Goal: Task Accomplishment & Management: Complete application form

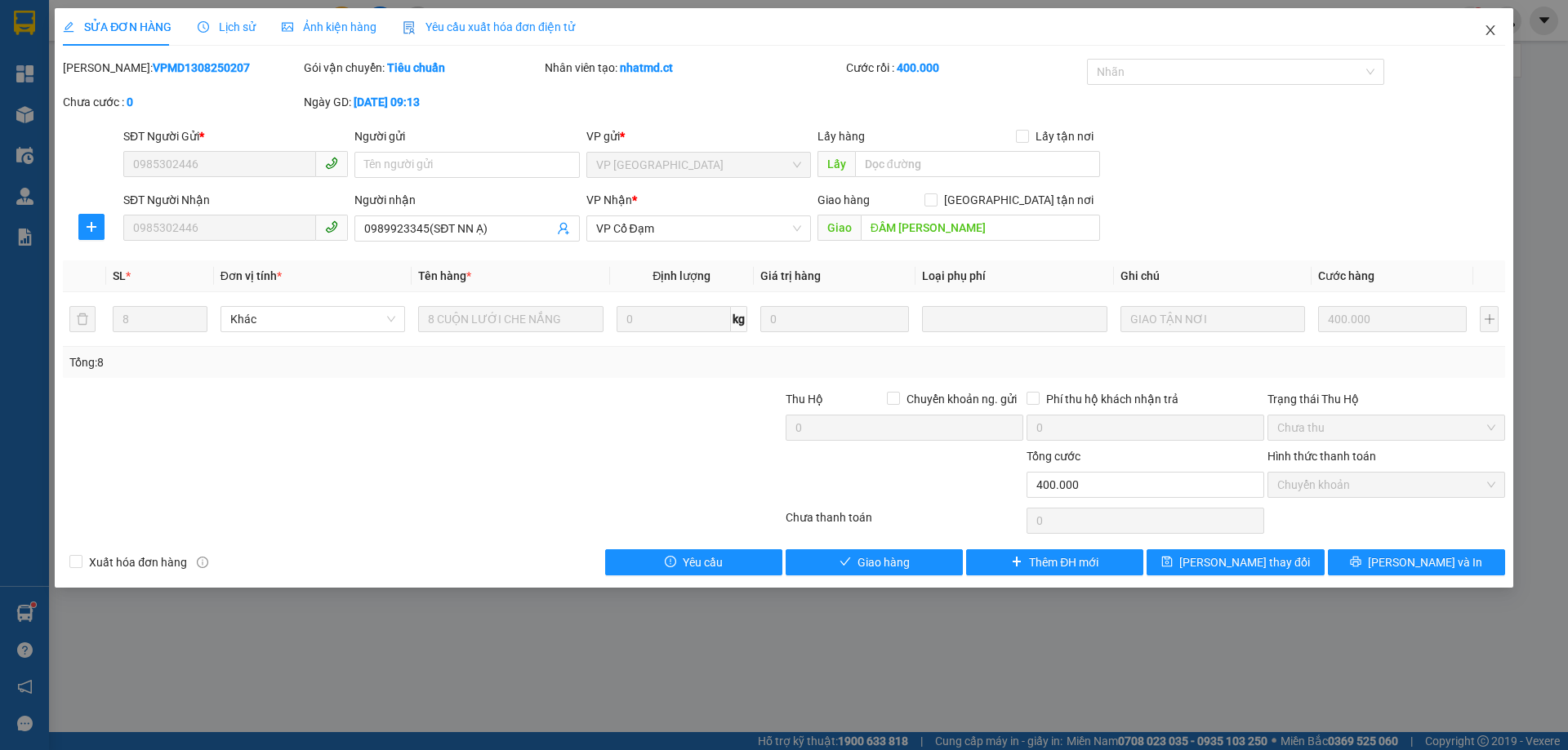
drag, startPoint x: 1478, startPoint y: 25, endPoint x: 1490, endPoint y: 31, distance: 13.4
click at [1478, 25] on span "Close" at bounding box center [1490, 30] width 46 height 46
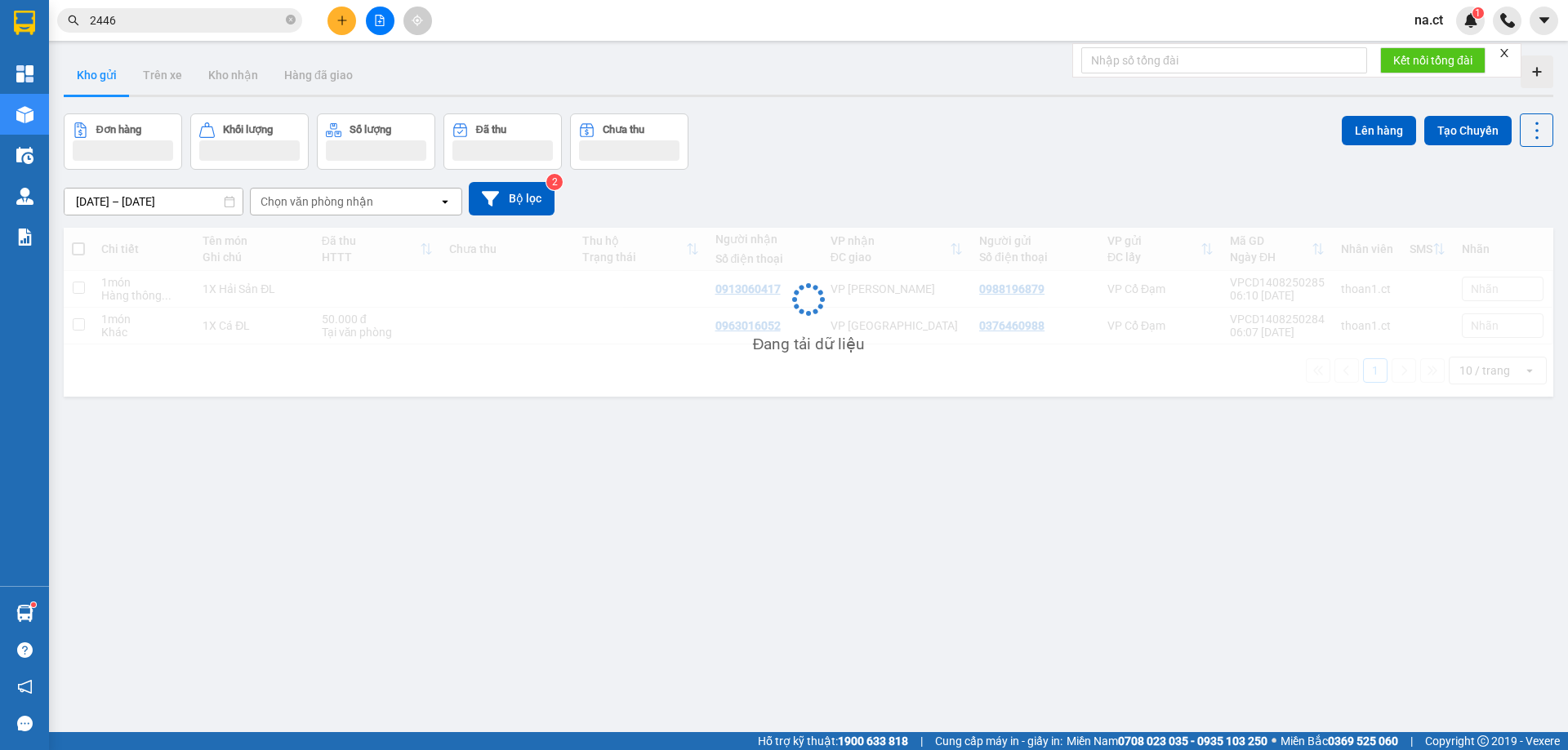
click at [1492, 32] on div "na.ct 1" at bounding box center [1485, 21] width 167 height 29
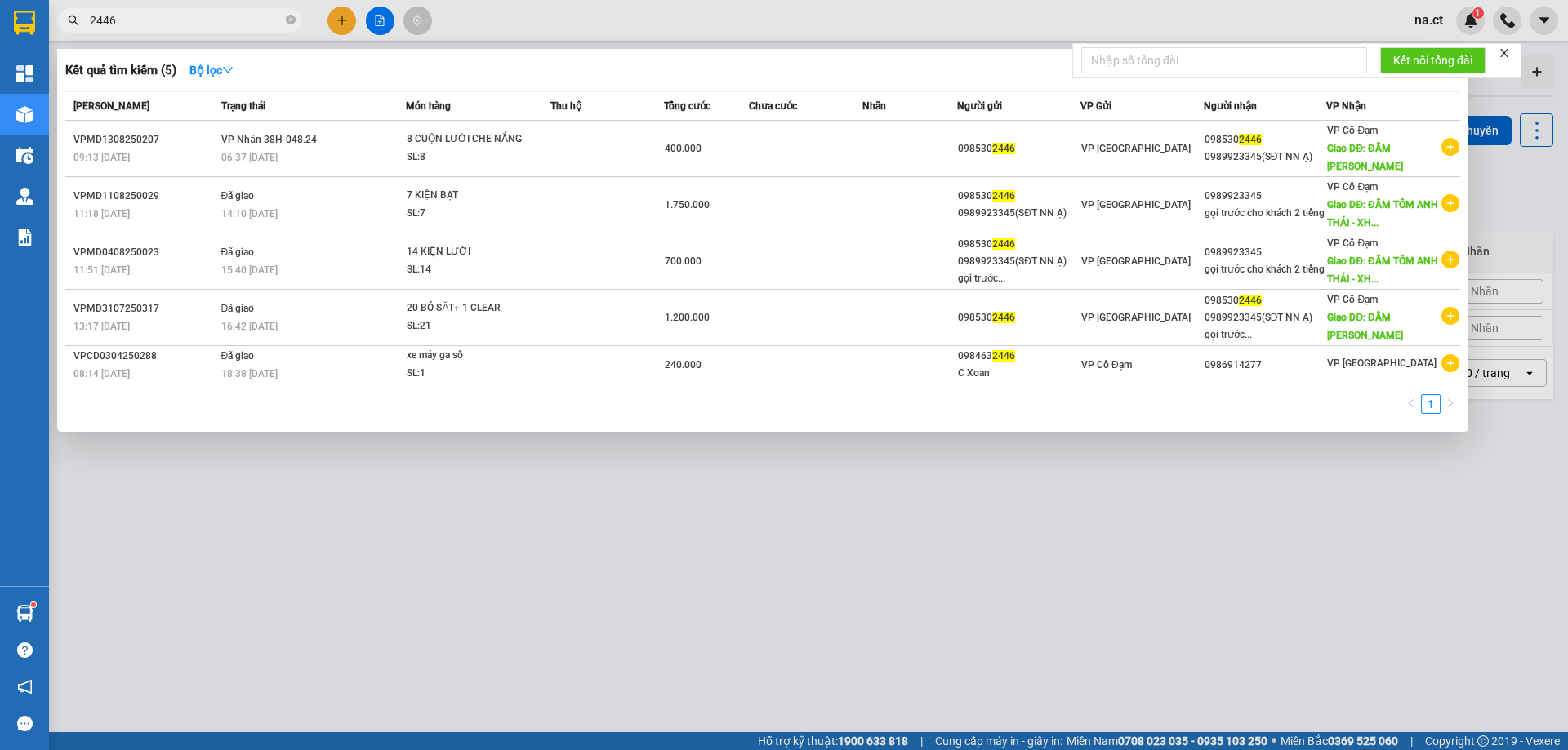
click at [167, 19] on input "2446" at bounding box center [185, 21] width 193 height 18
type input "2"
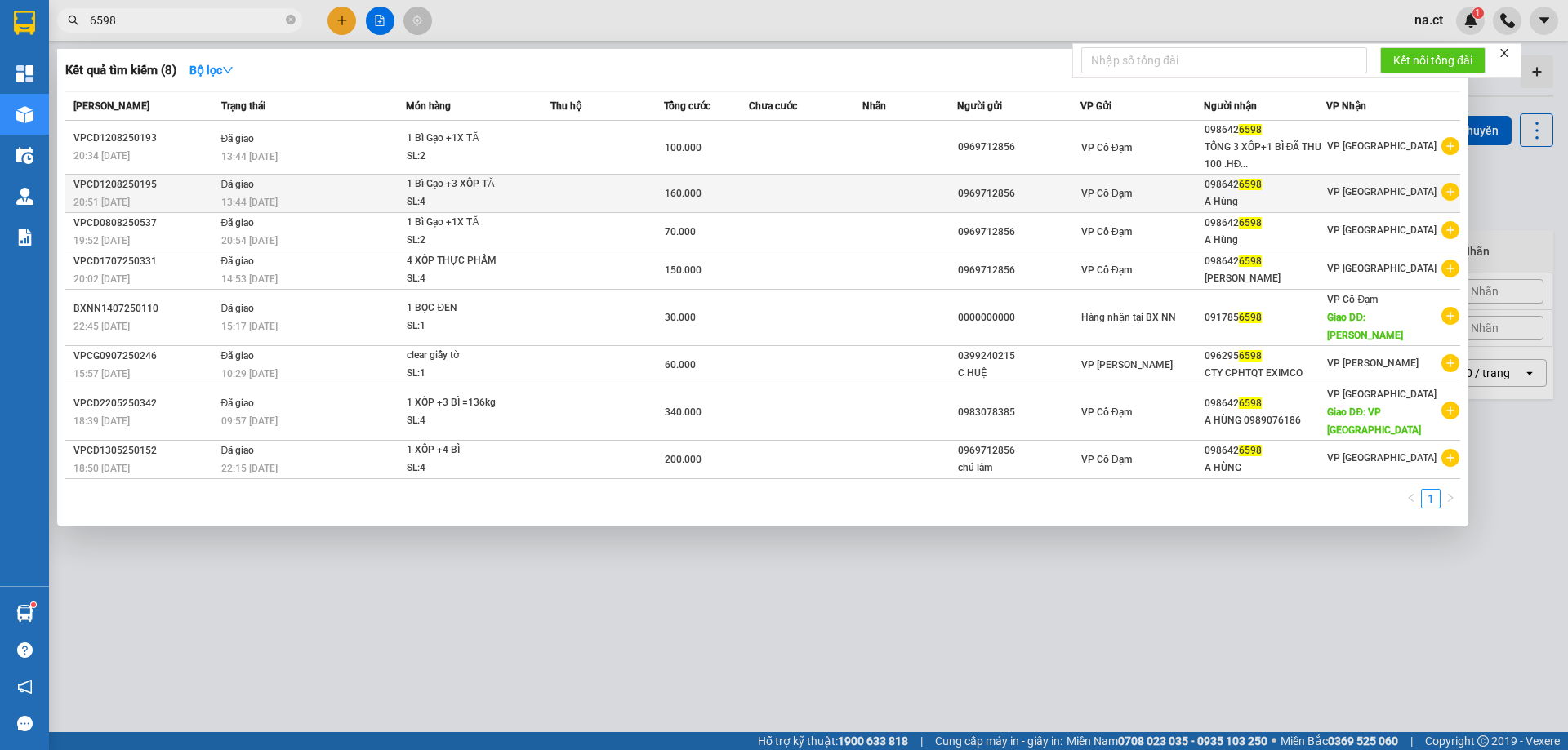
type input "6598"
click at [534, 194] on span "1 Bì Gạo +3 XỐP TĂ SL: 4" at bounding box center [477, 192] width 142 height 35
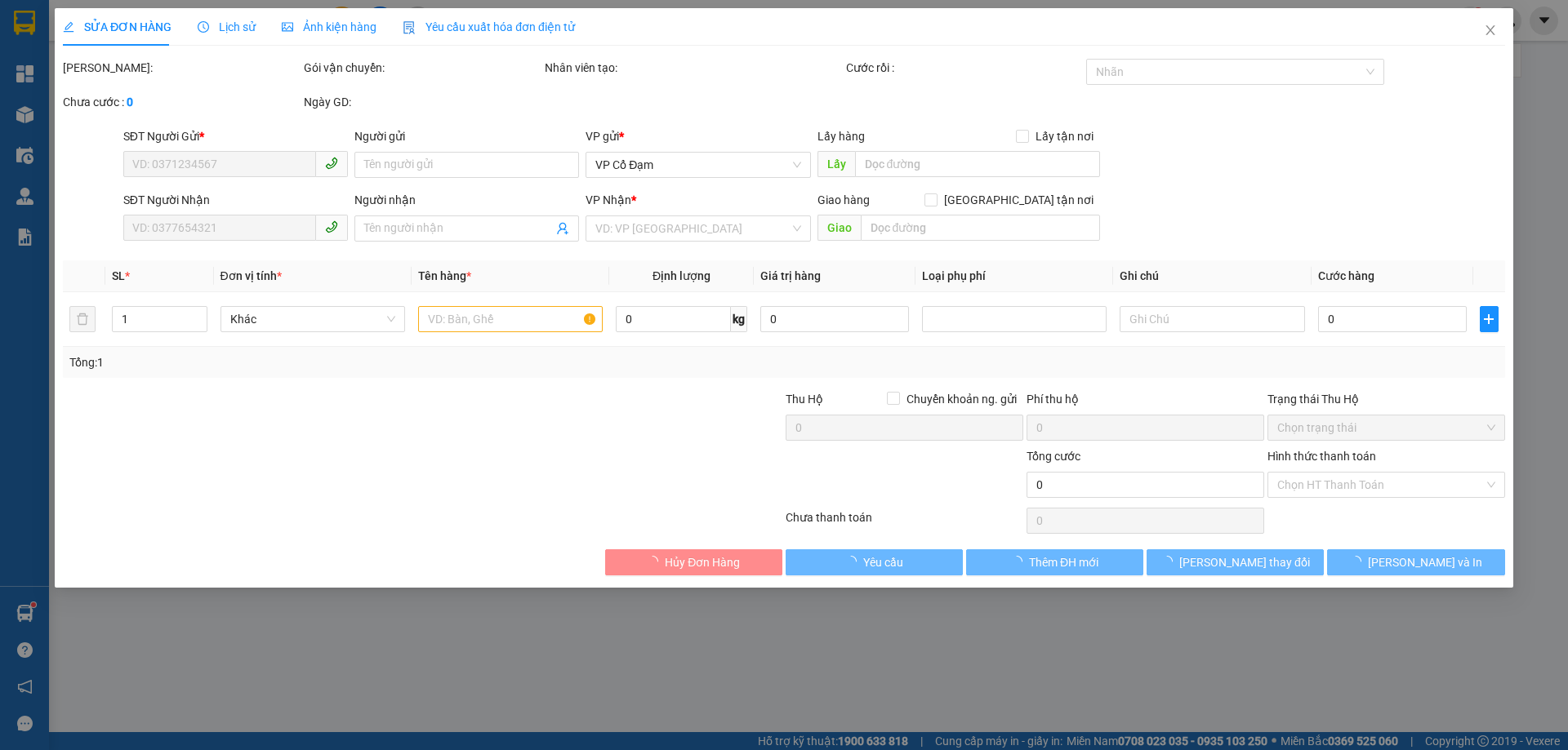
type input "0969712856"
type input "0986426598"
type input "A Hùng"
type input "160.000"
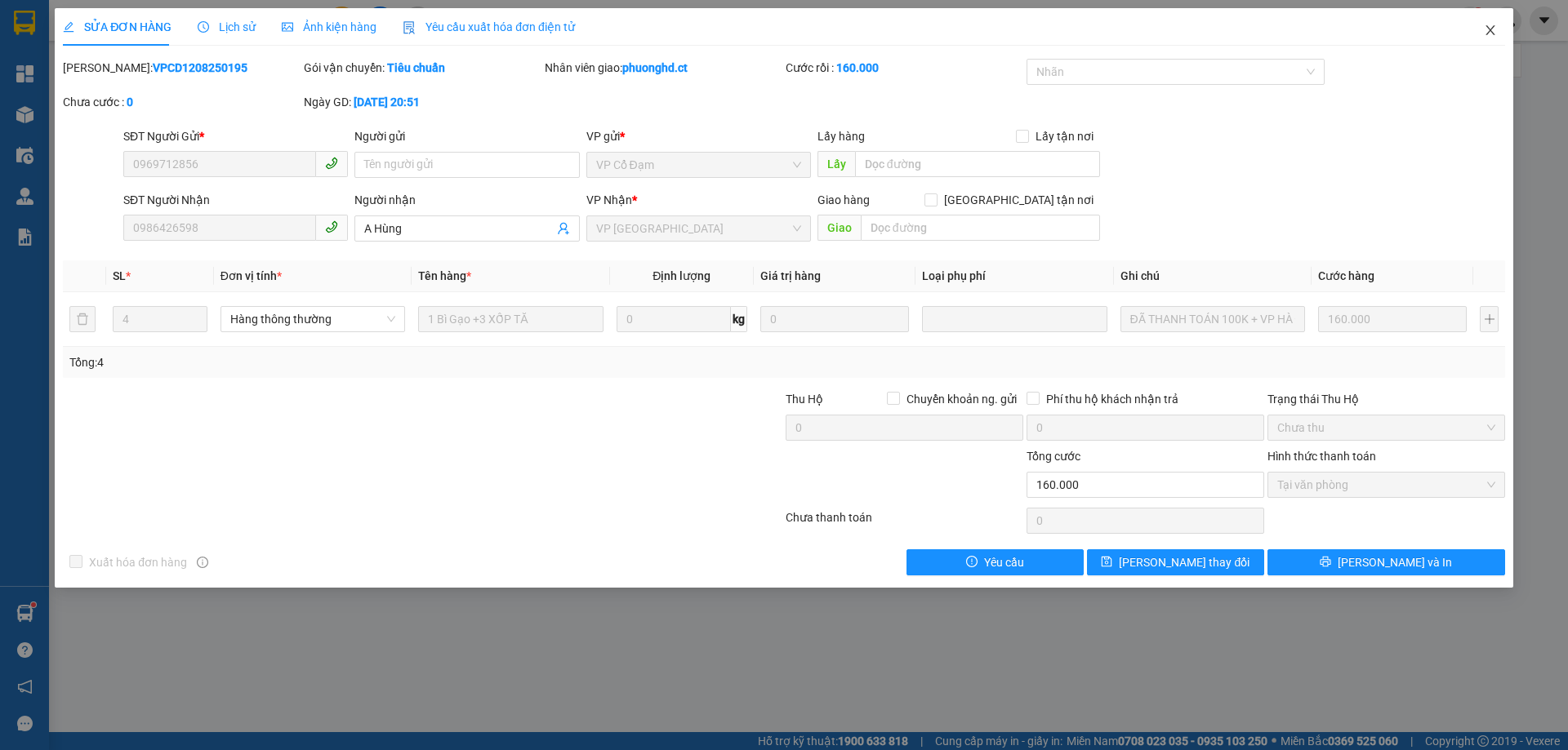
click at [1492, 28] on icon "close" at bounding box center [1490, 30] width 13 height 13
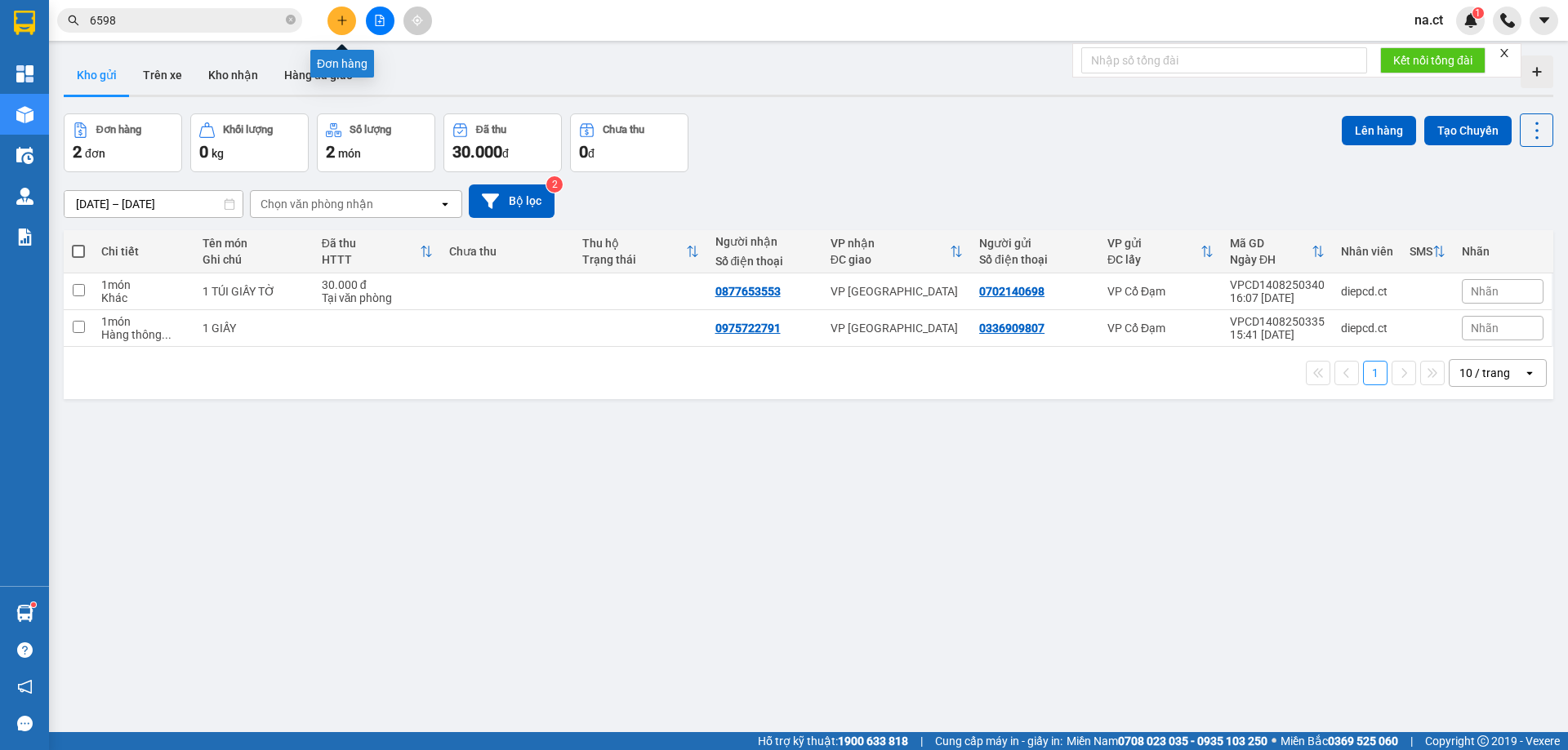
click at [330, 22] on button at bounding box center [342, 21] width 29 height 29
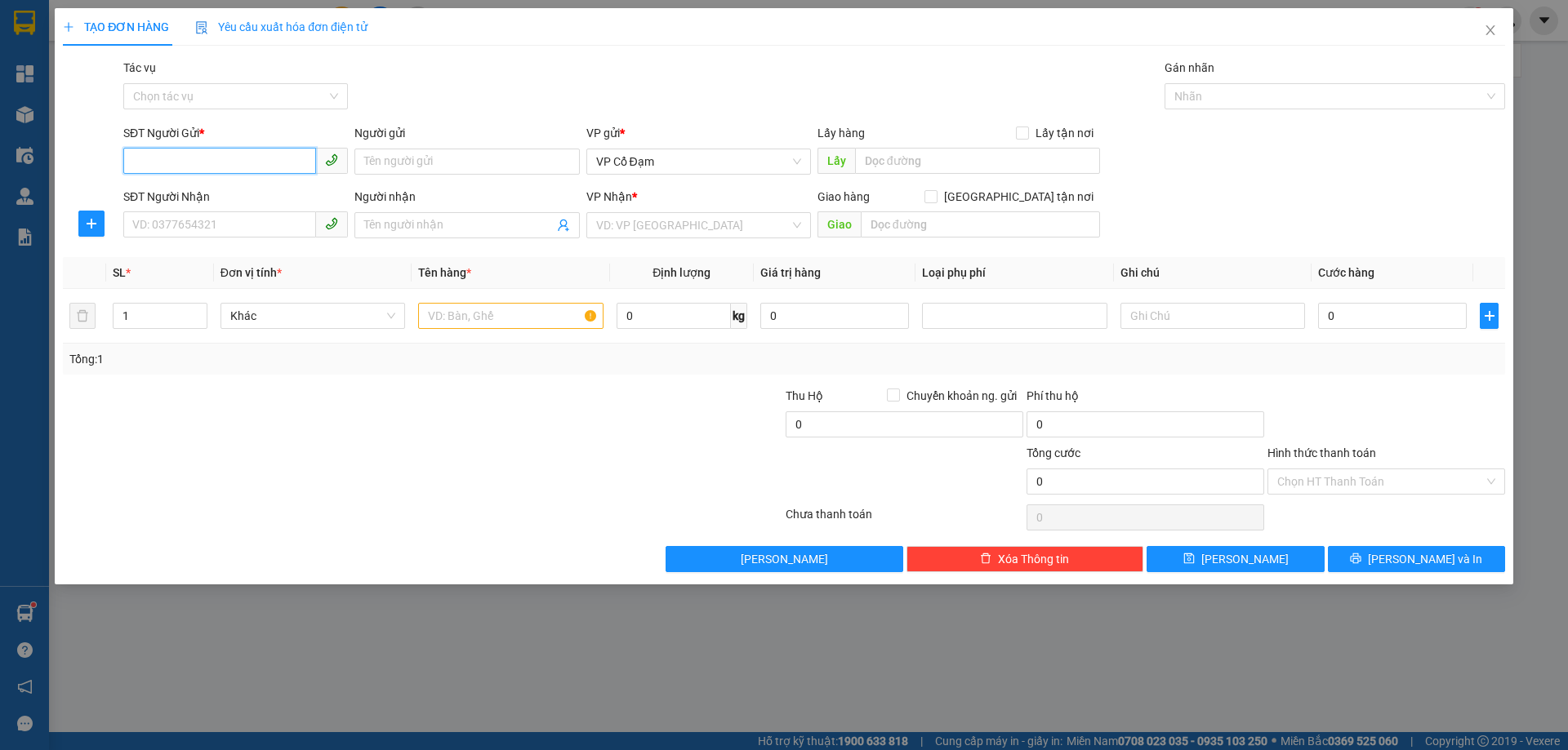
paste input "0839783786"
type input "0839783786"
paste input "0339635127"
click at [667, 166] on span "VP Cổ Đạm" at bounding box center [698, 161] width 205 height 24
type input "0339635127"
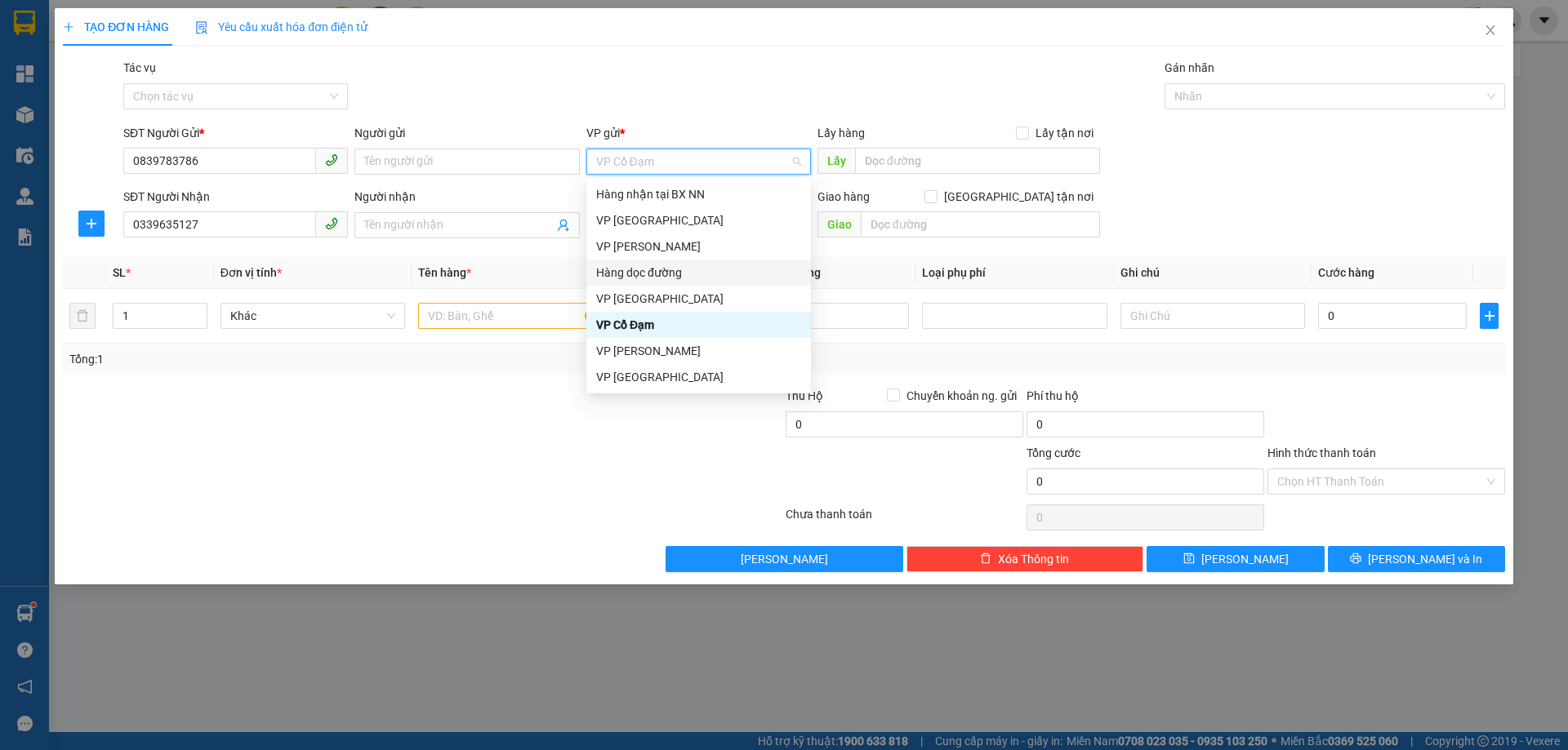
click at [632, 276] on div "Hàng dọc đường" at bounding box center [698, 273] width 205 height 18
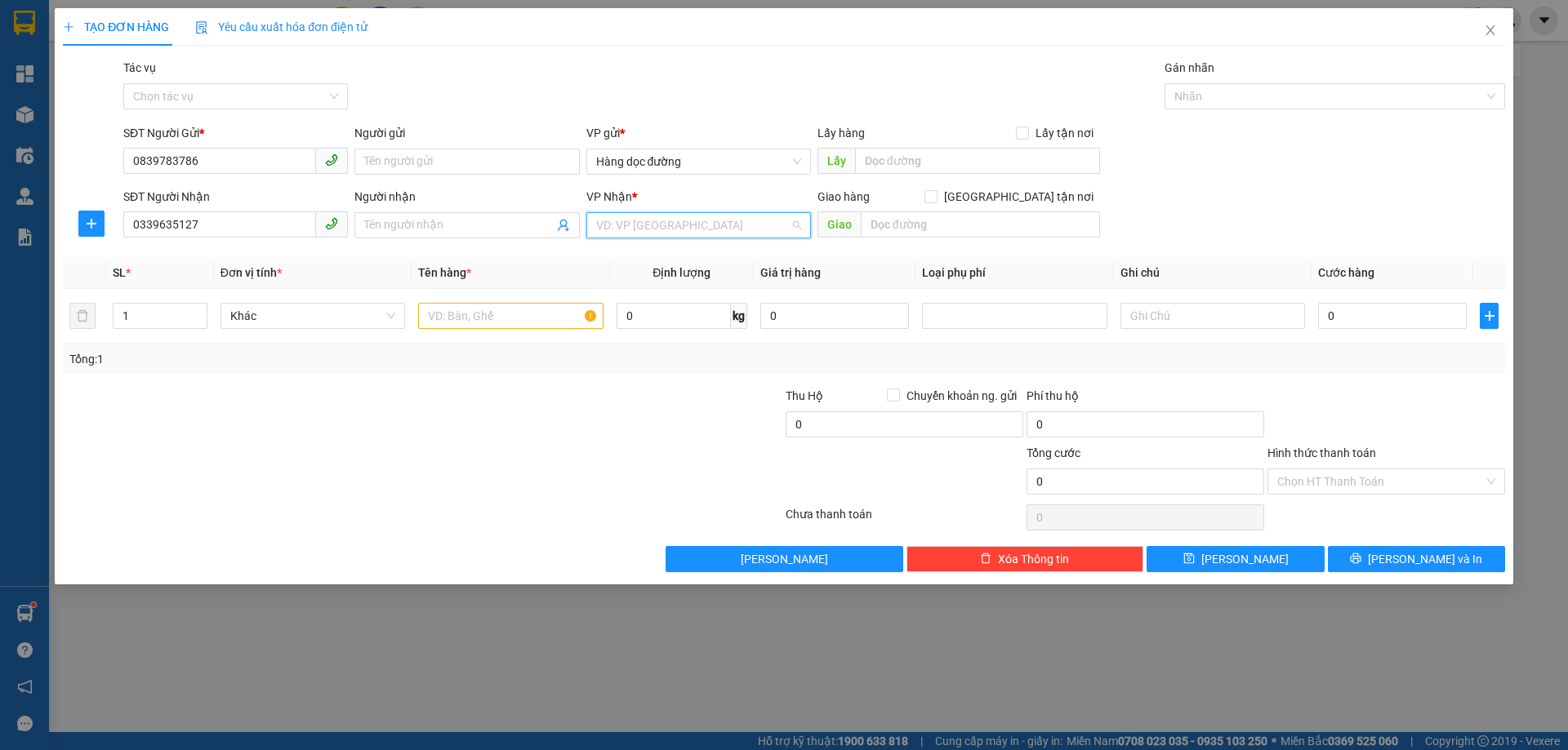
click at [627, 232] on input "search" at bounding box center [693, 225] width 193 height 24
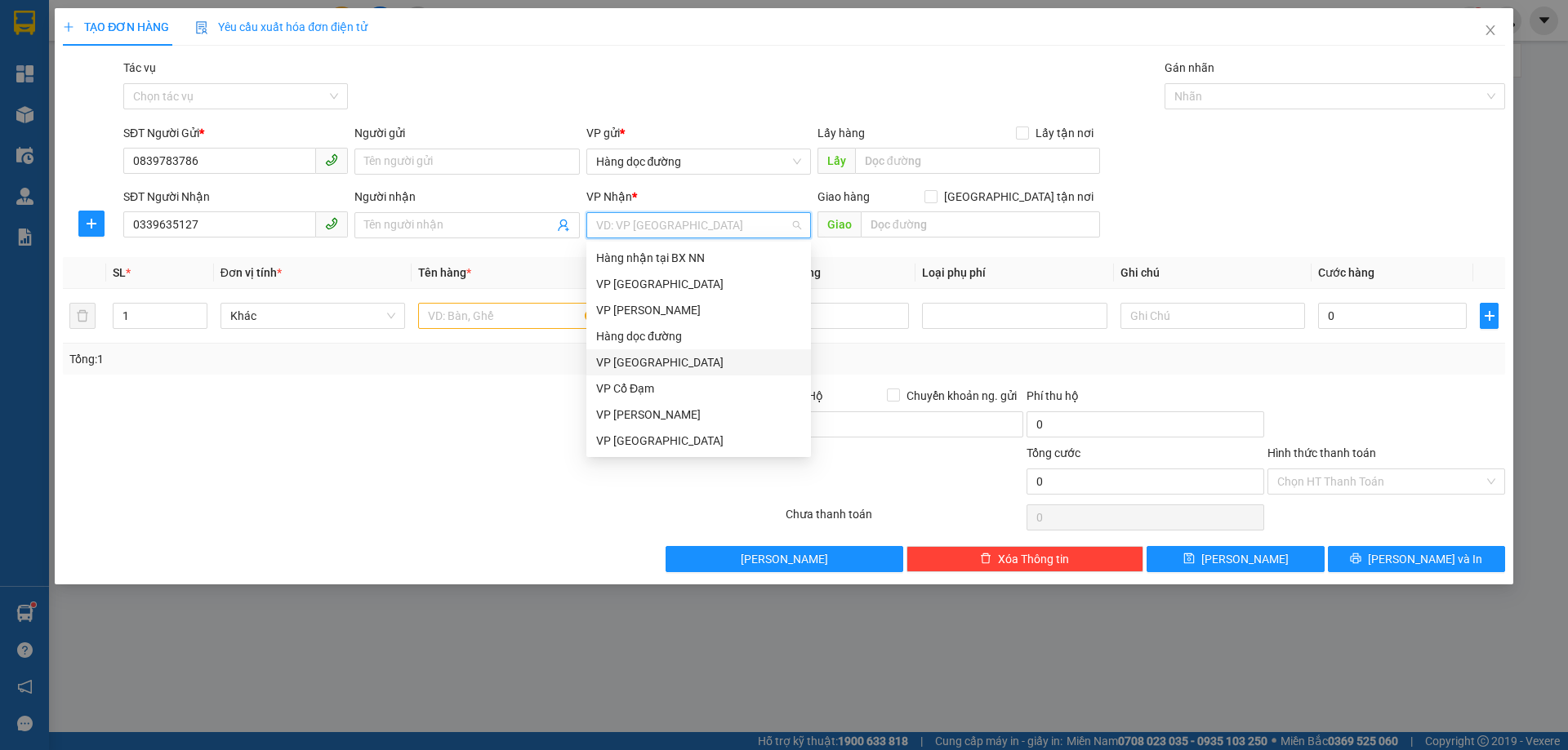
click at [637, 367] on div "VP [GEOGRAPHIC_DATA]" at bounding box center [698, 362] width 205 height 18
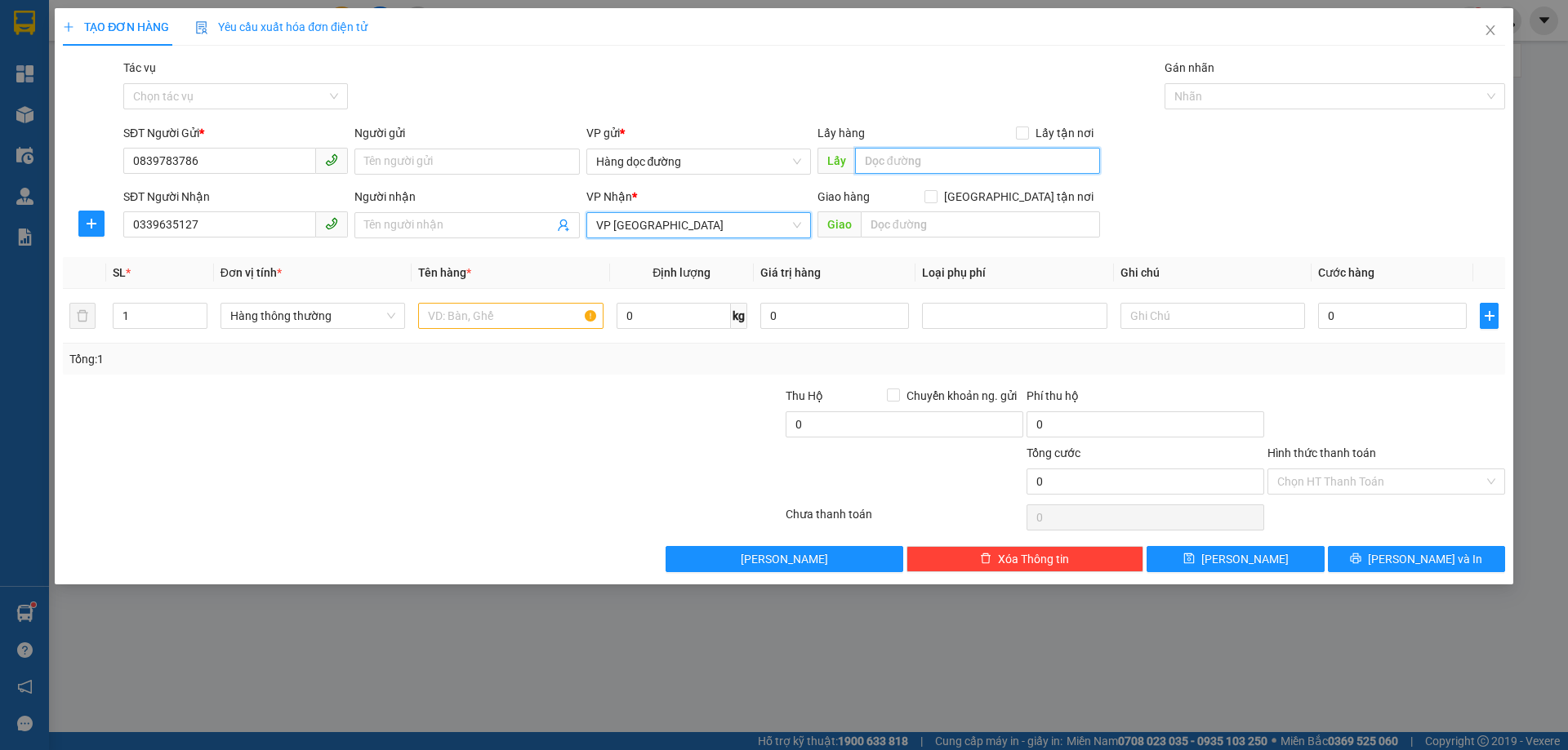
click at [923, 163] on input "text" at bounding box center [978, 160] width 245 height 26
type input "X PHỔ"
click at [478, 324] on input "text" at bounding box center [510, 315] width 184 height 26
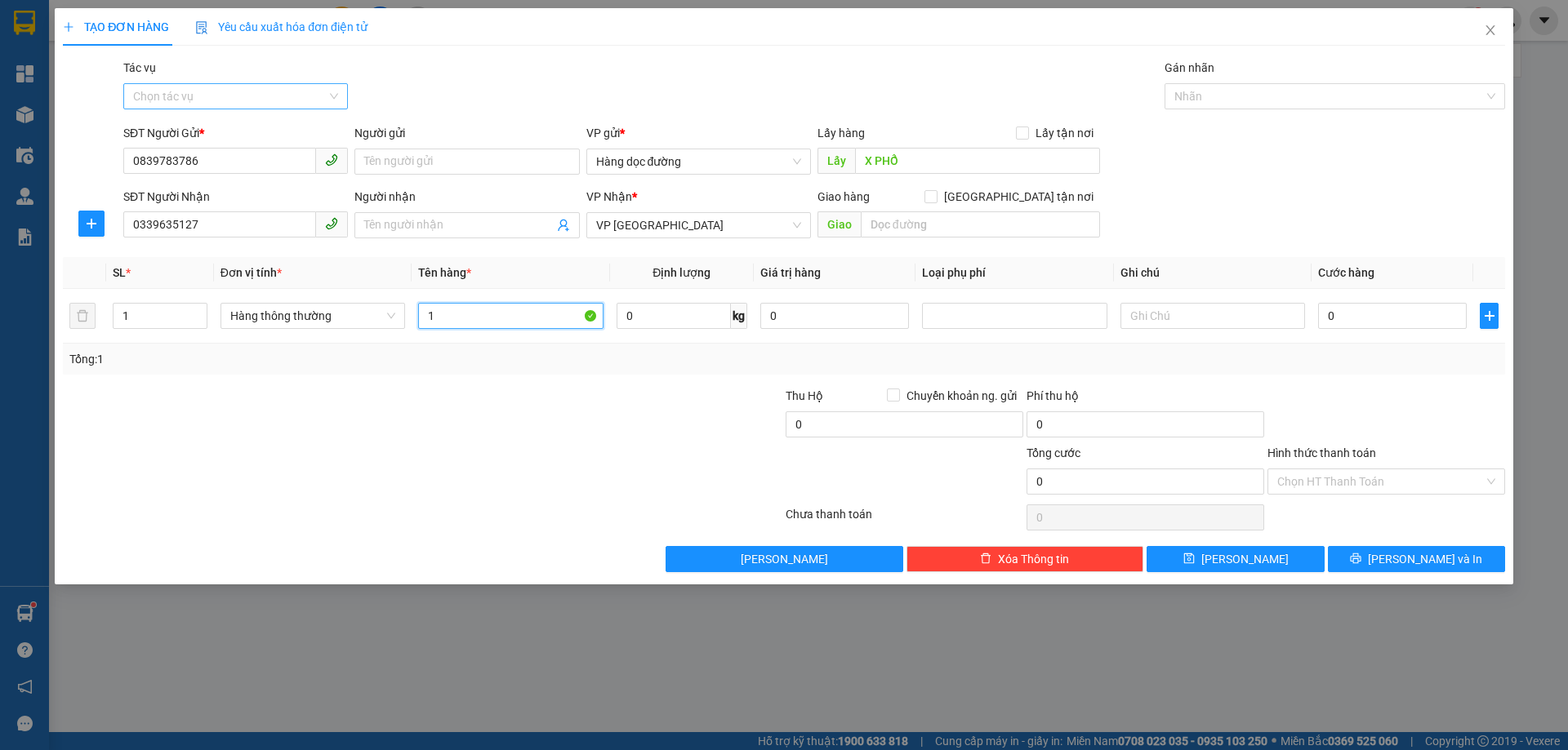
type input "1"
click at [193, 101] on input "Tác vụ" at bounding box center [230, 96] width 193 height 24
click at [181, 136] on div "Nhập hàng lên xe" at bounding box center [236, 129] width 225 height 26
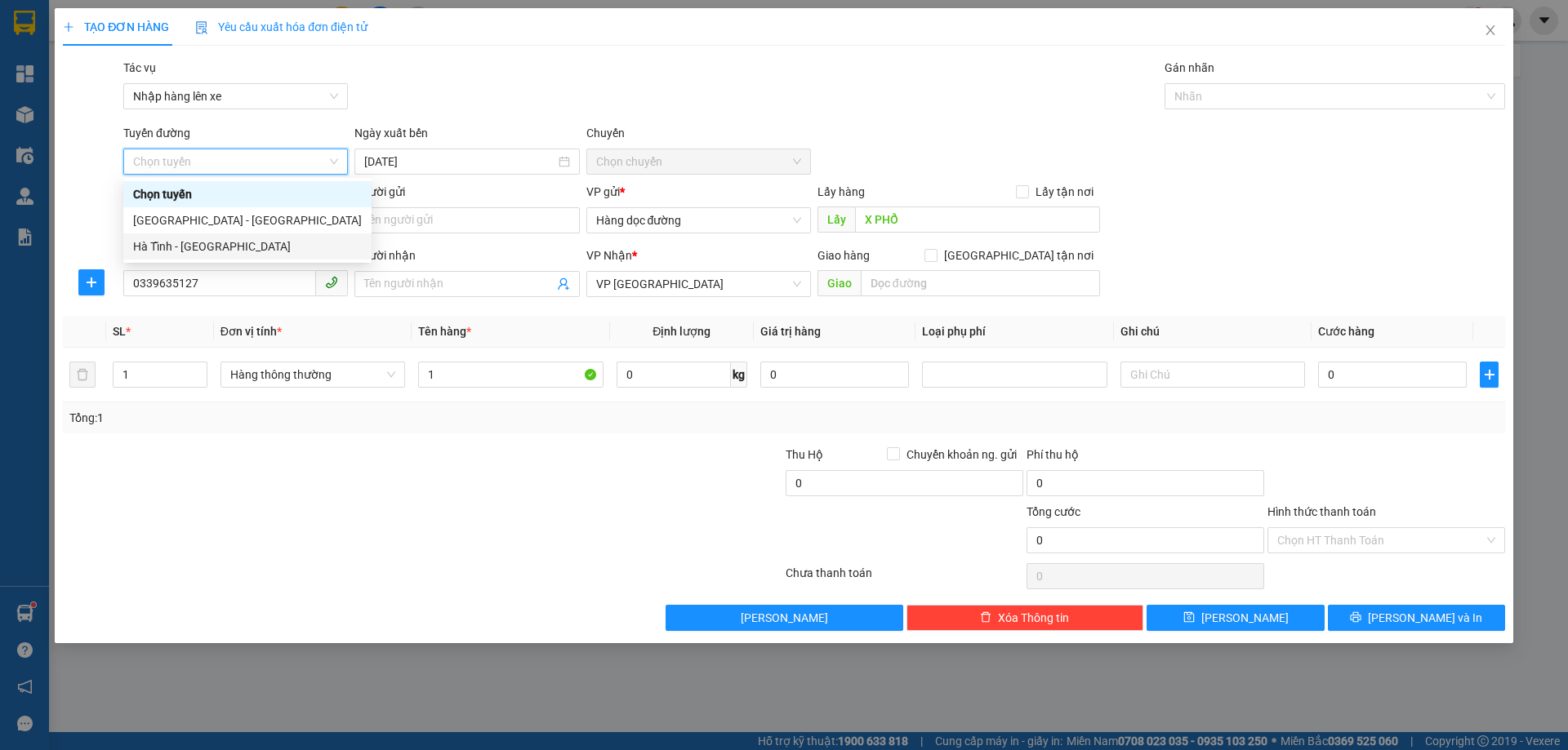
click at [181, 248] on div "Hà Tĩnh - [GEOGRAPHIC_DATA]" at bounding box center [247, 246] width 228 height 18
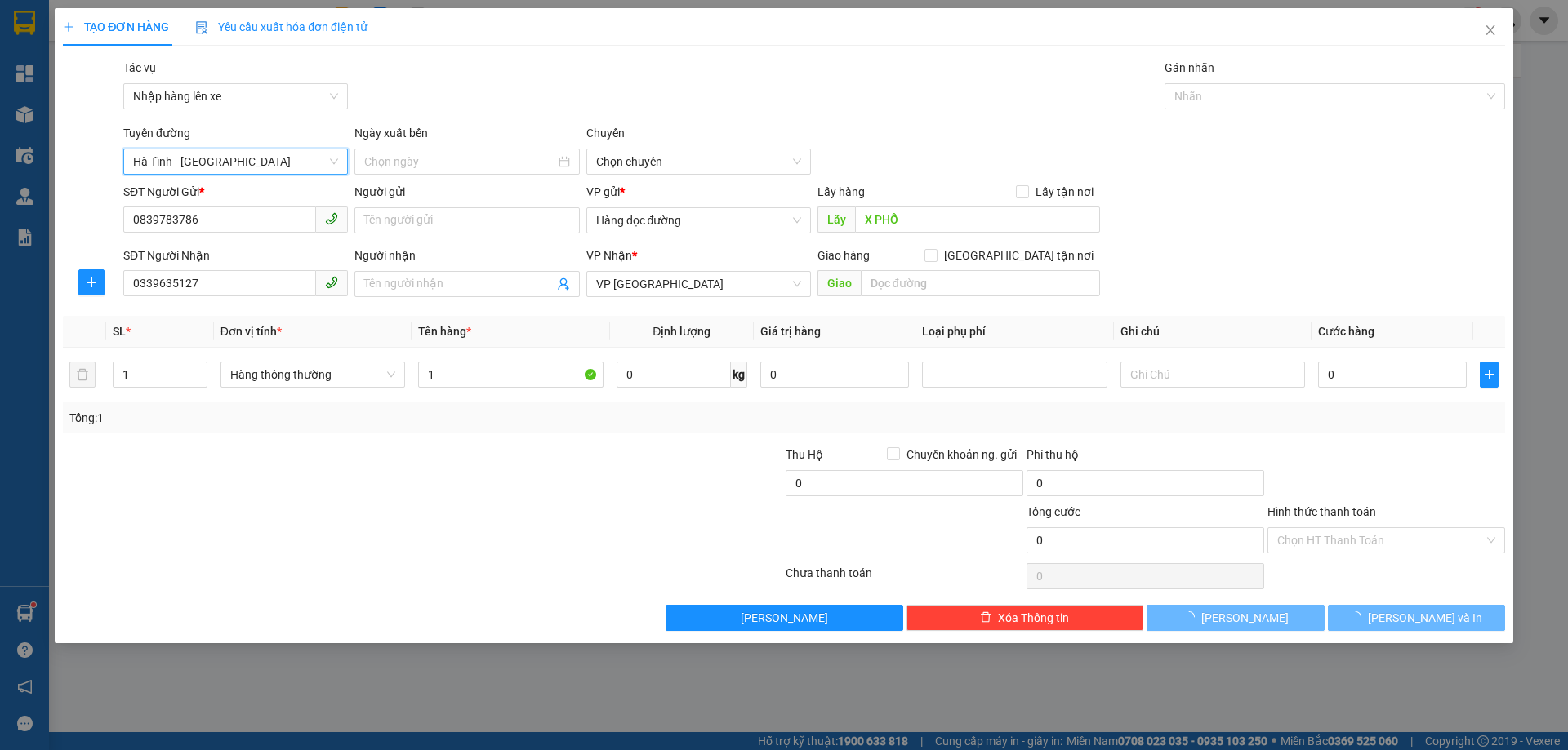
type input "[DATE]"
click at [681, 157] on span "06:00 - 38H-048.28" at bounding box center [698, 161] width 205 height 24
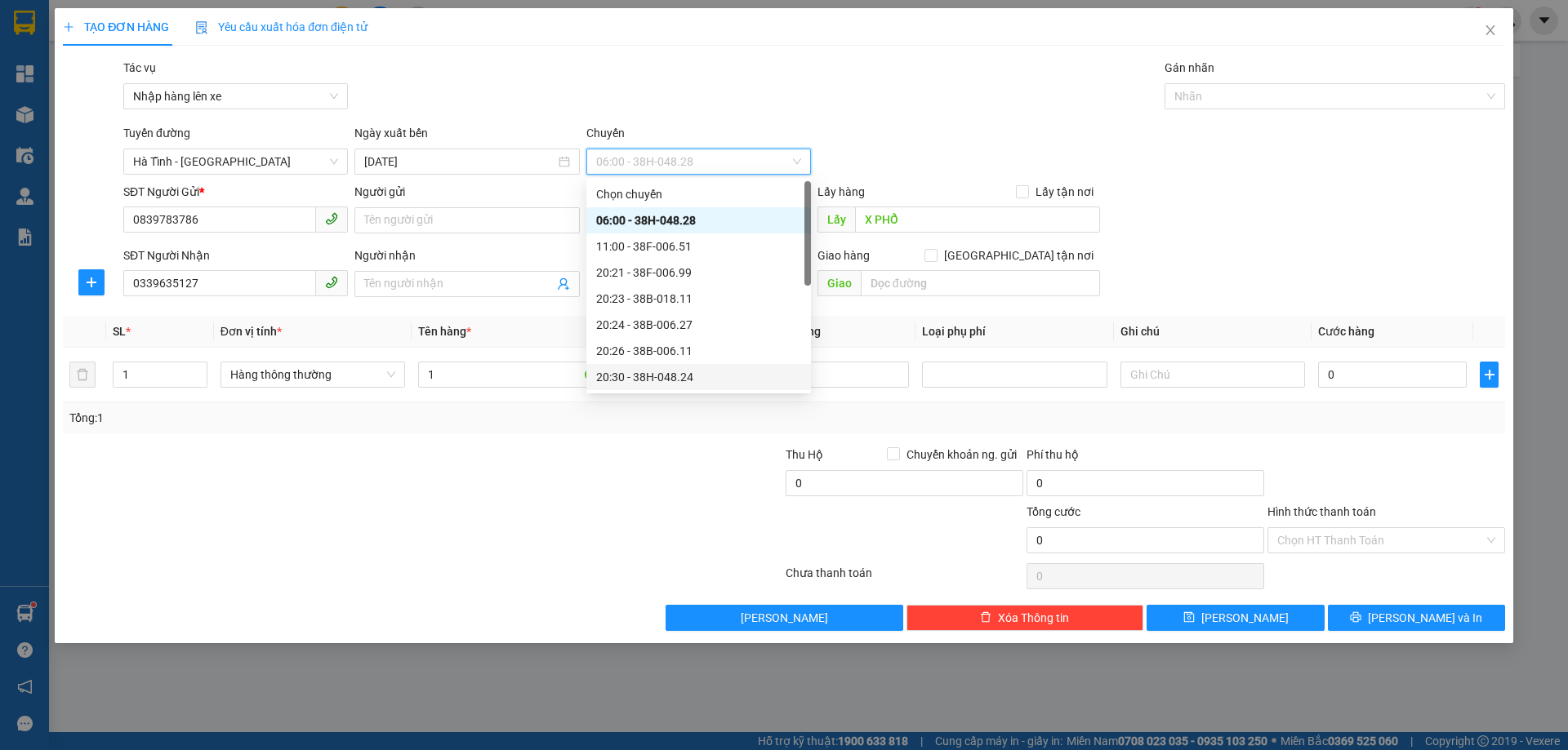
click at [673, 377] on div "20:30 - 38H-048.24" at bounding box center [698, 377] width 205 height 18
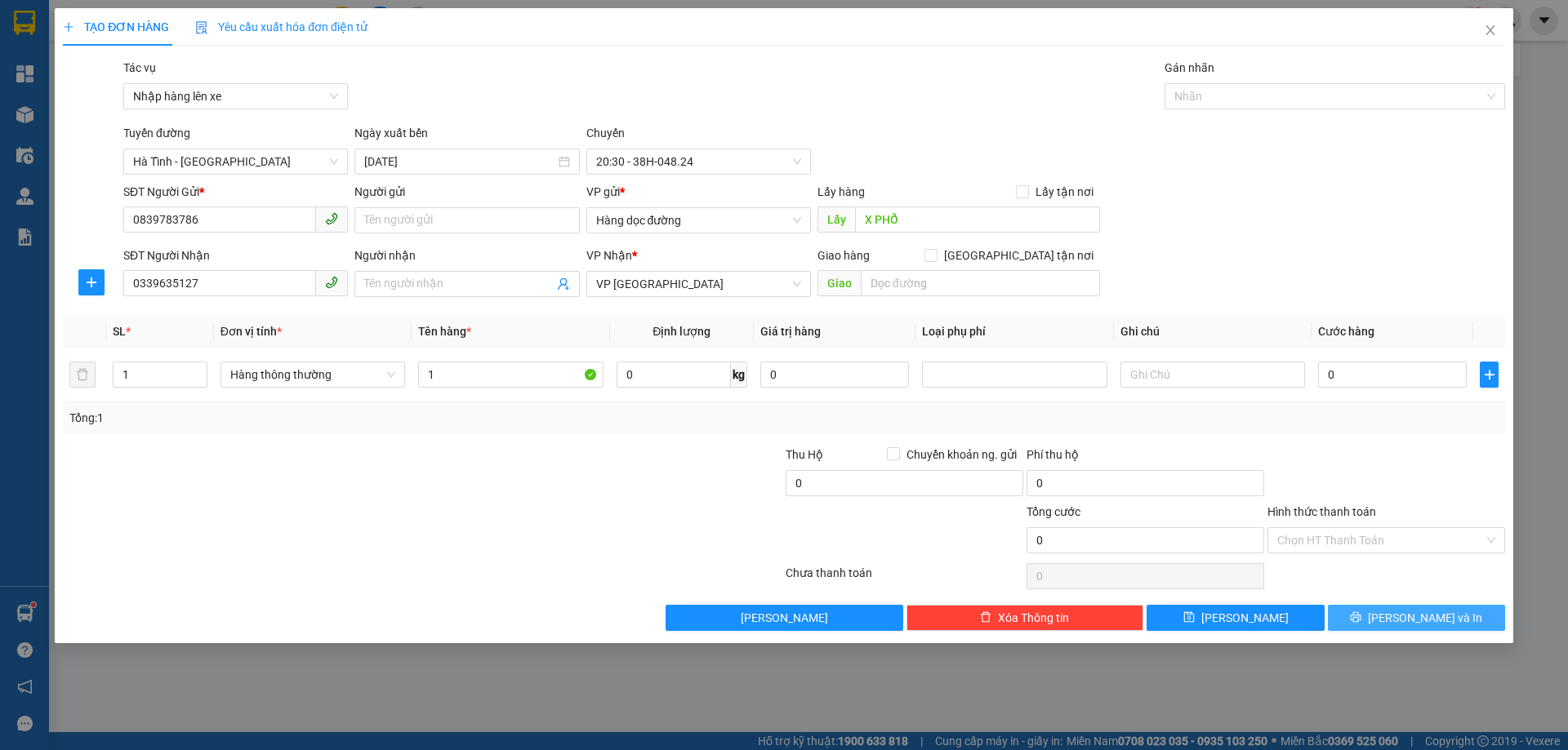
click at [1420, 618] on span "[PERSON_NAME] và In" at bounding box center [1426, 618] width 115 height 18
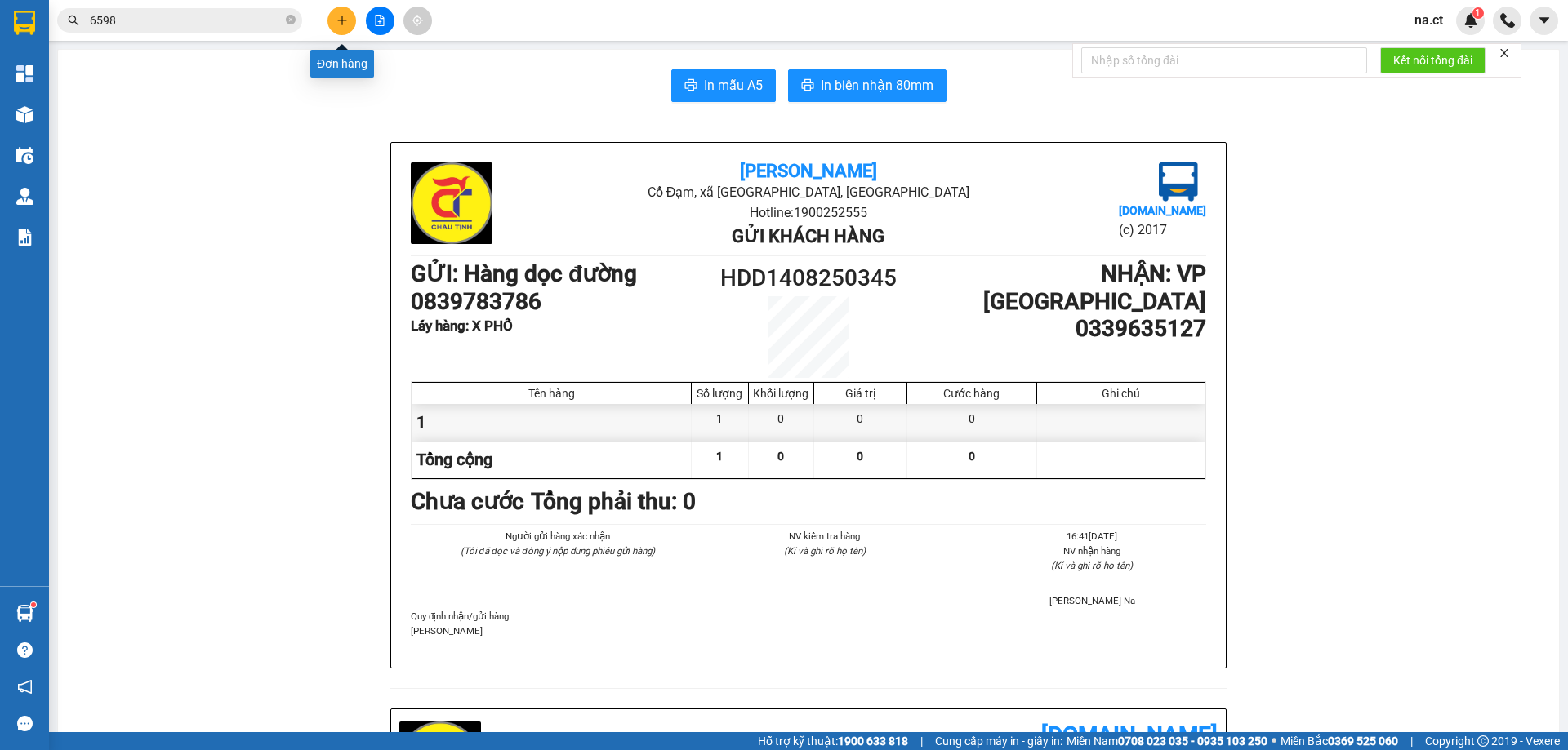
click at [340, 21] on icon "plus" at bounding box center [342, 20] width 9 height 1
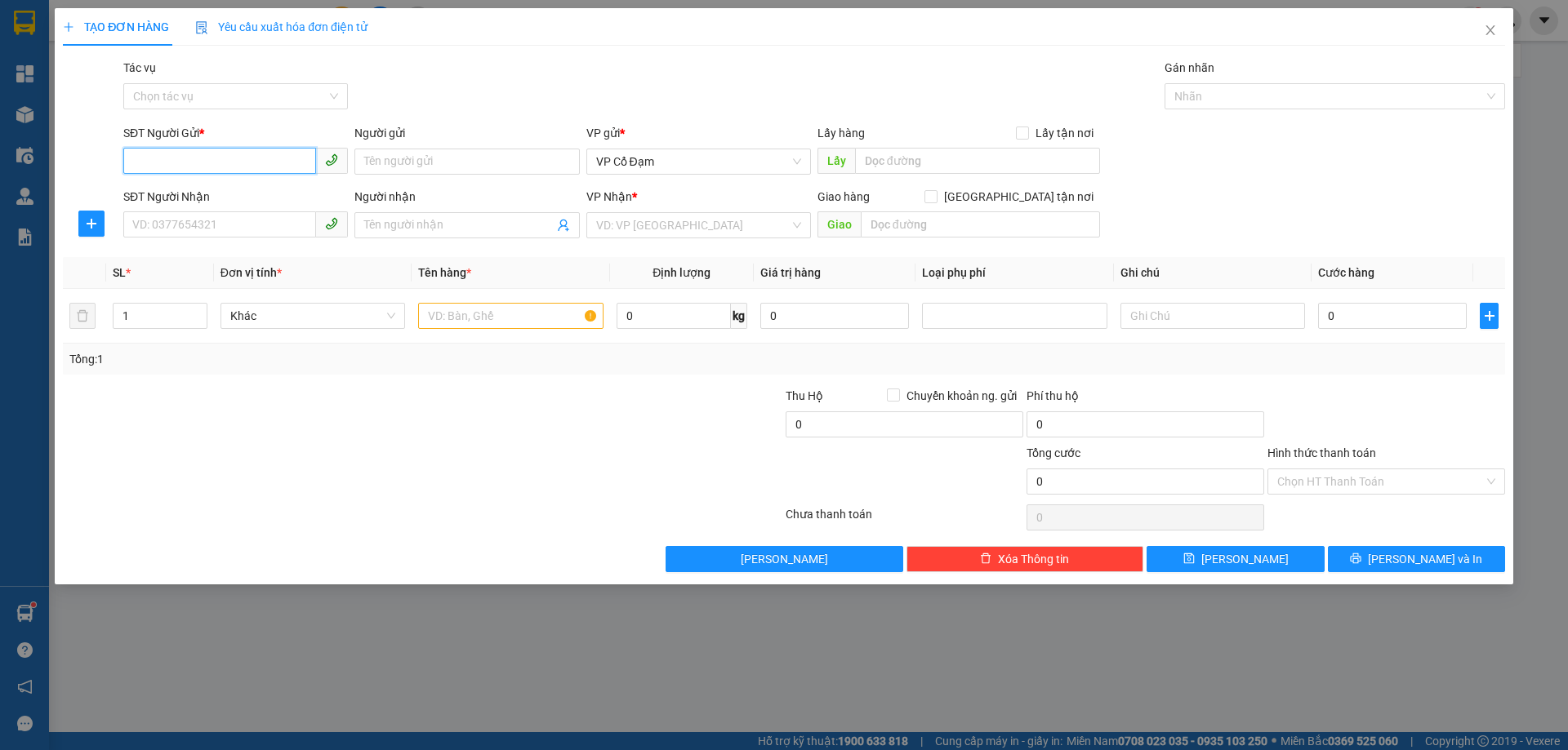
click at [213, 153] on input "SĐT Người Gửi *" at bounding box center [219, 160] width 193 height 26
type input "0968229184"
click at [188, 221] on input "SĐT Người Nhận" at bounding box center [219, 224] width 193 height 26
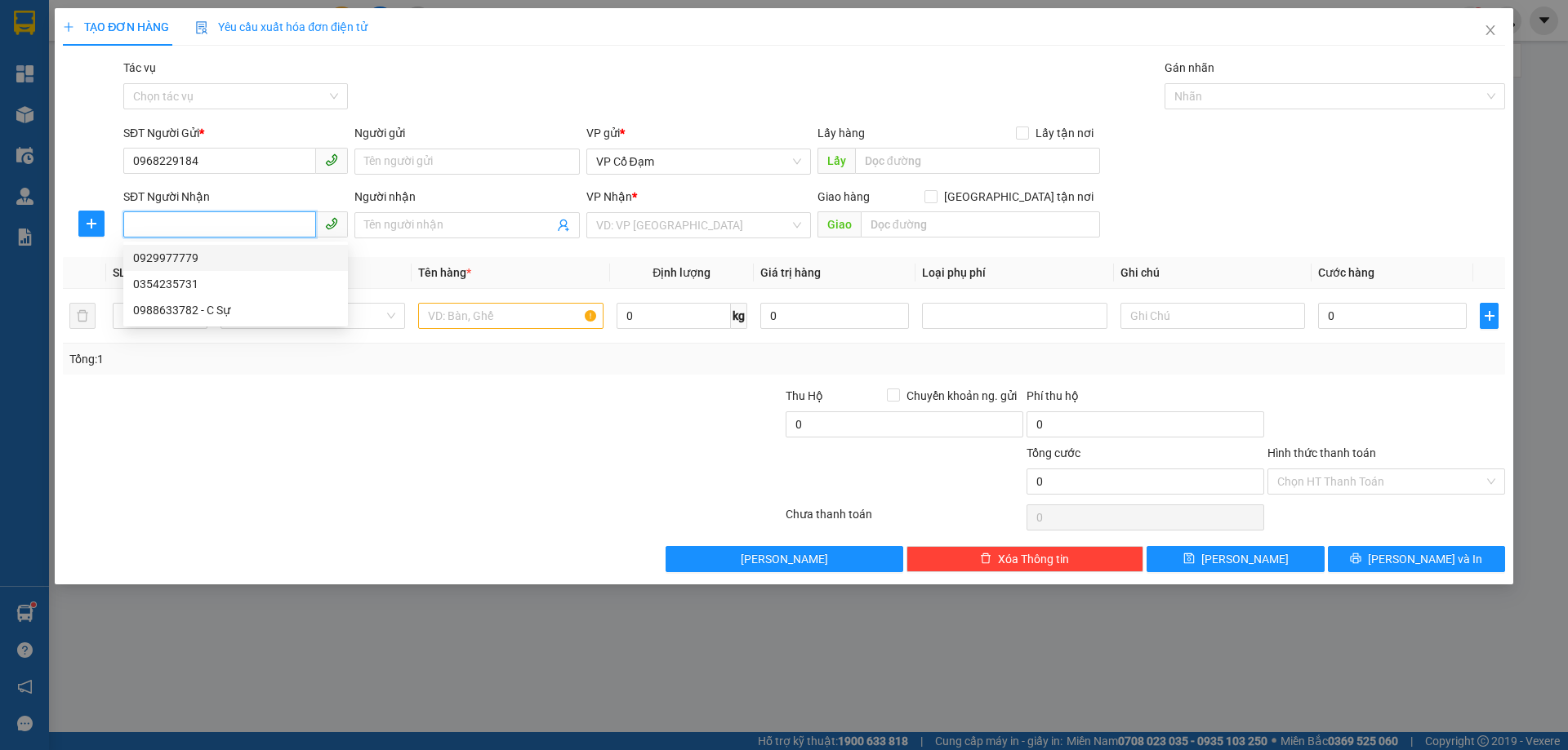
click at [172, 261] on div "0929977779" at bounding box center [236, 258] width 205 height 18
type input "0929977779"
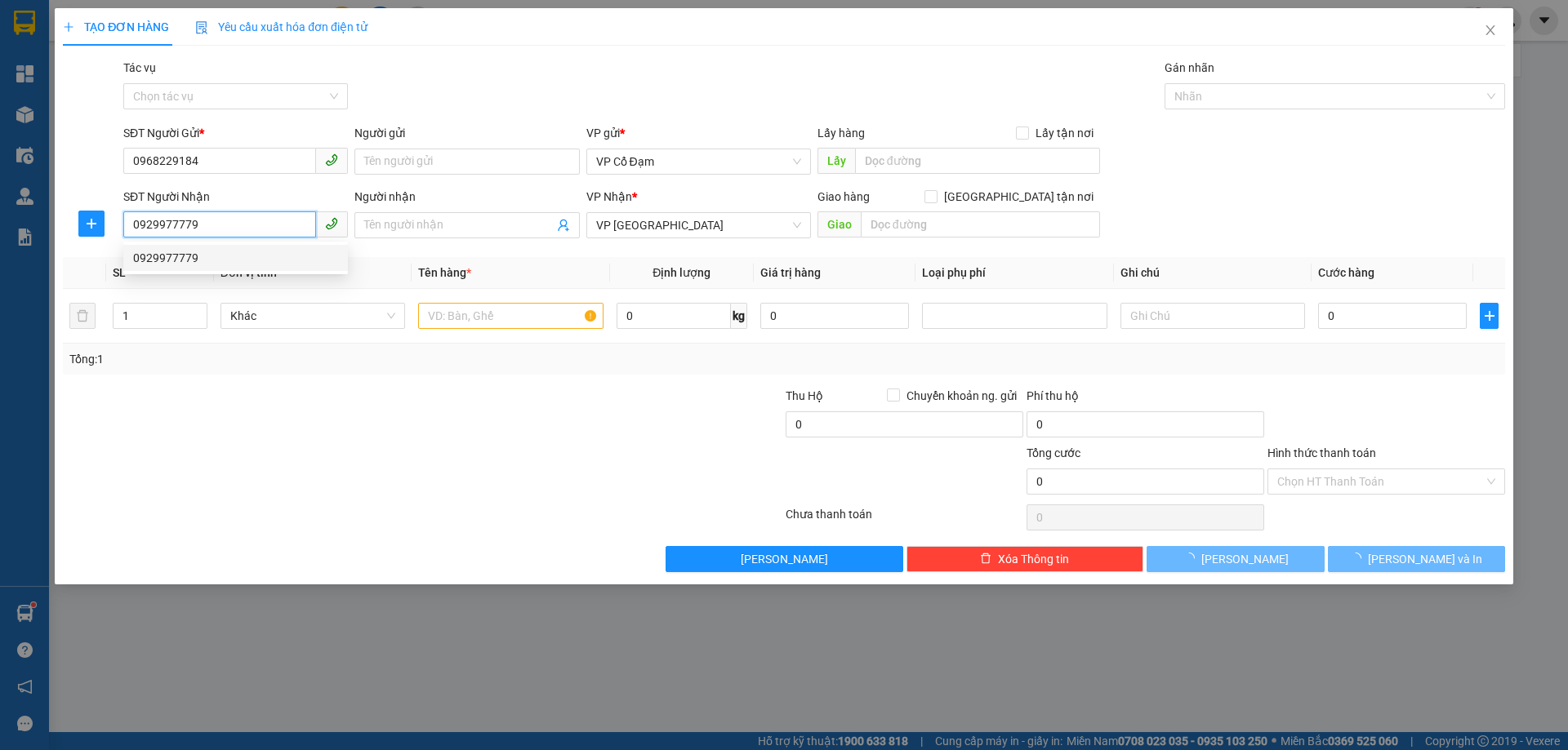
type input "80.000"
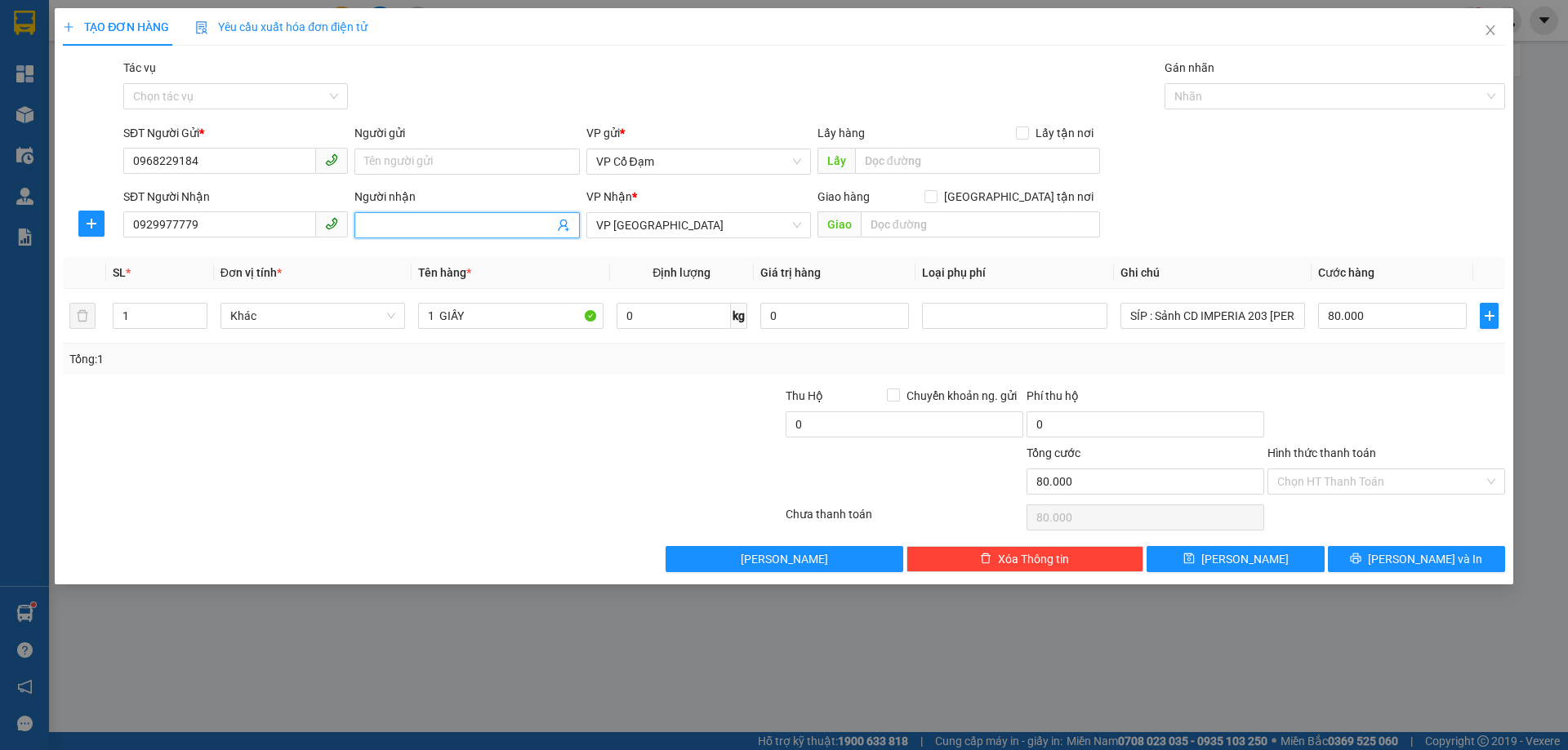
click at [391, 218] on input "Người nhận" at bounding box center [458, 226] width 189 height 18
click at [486, 216] on span "PV ĐÃ THU 60K PHÍ SÍP - SỊP MUỘN)" at bounding box center [467, 225] width 225 height 26
click at [493, 224] on input "PV ĐÃ THU 60K PHÍ SÍP - SỊP MUỘN)" at bounding box center [458, 226] width 189 height 18
type input "PV ĐÃ THU 60K PHÍ SÍP - (SỊP MUỘN)"
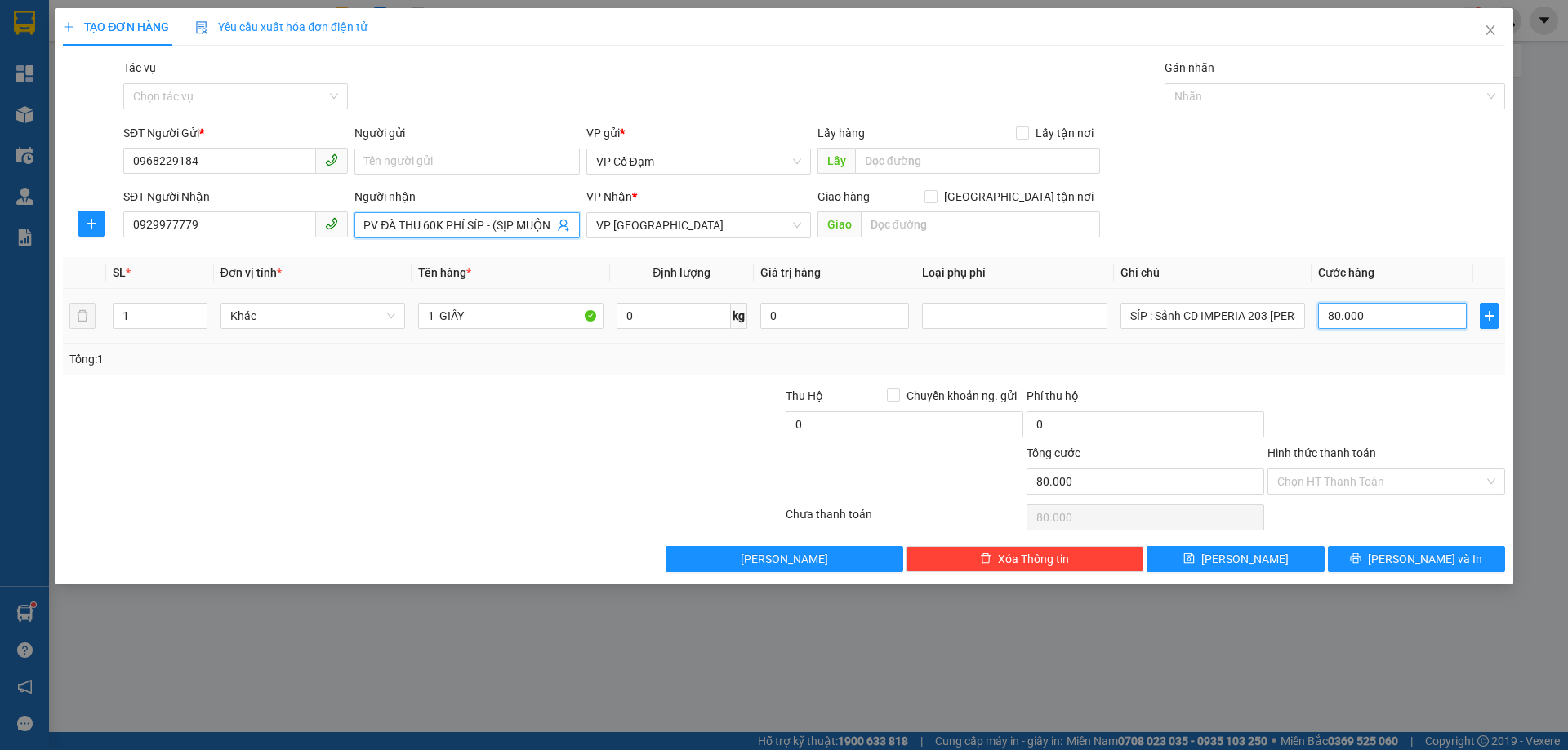
scroll to position [0, 0]
type input "0"
click at [1392, 310] on input "0" at bounding box center [1392, 315] width 149 height 26
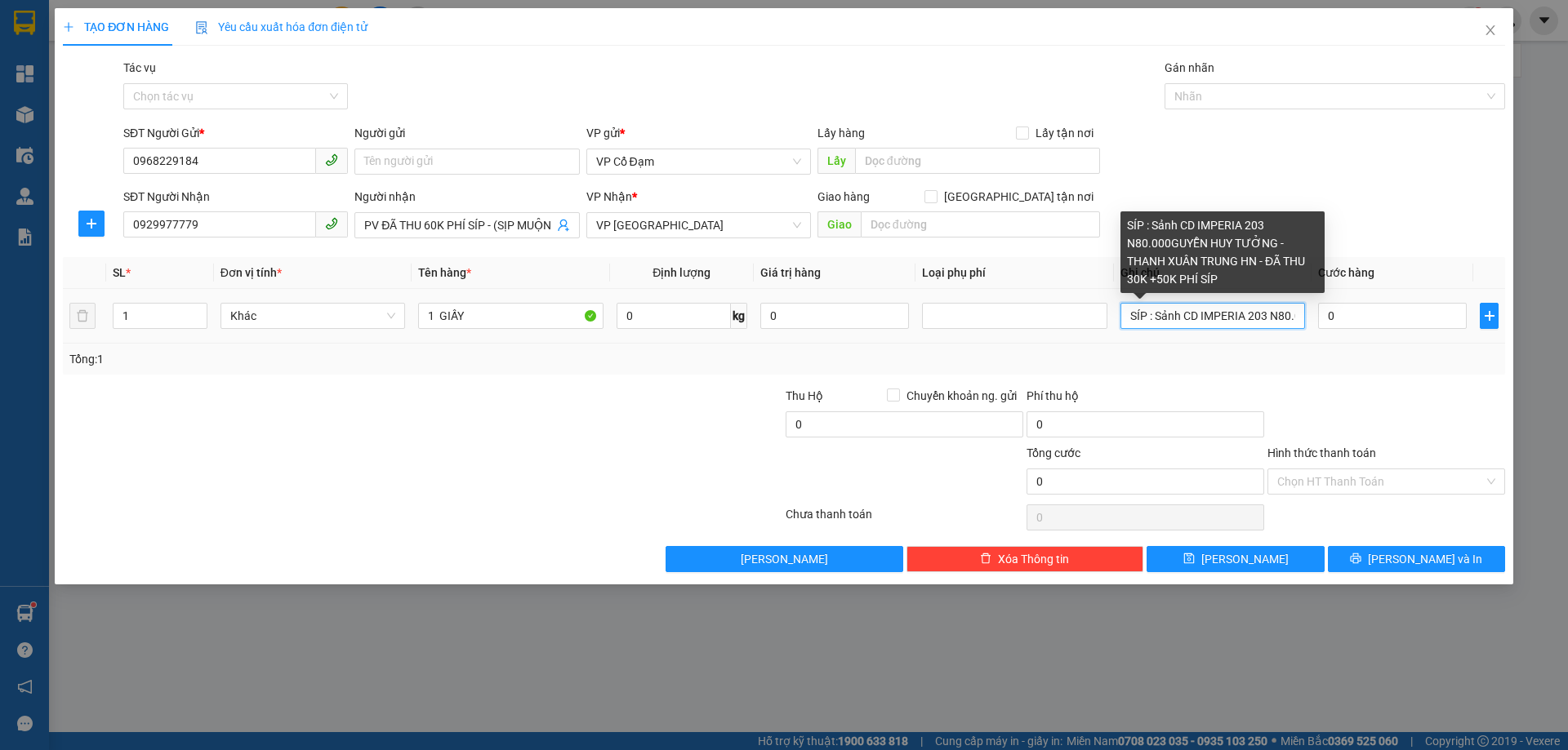
click at [1290, 311] on input "SÍP : Sảnh CD IMPERIA 203 N80.000GUYỄN HUY TƯỞNG - THANH XUÂN TRUNG HN - ĐÃ THU…" at bounding box center [1212, 315] width 184 height 26
click at [1294, 310] on input "SÍP : Sảnh CD IMPERIA 203 N000GUYỄN HUY [PERSON_NAME] HN - ĐÃ THU 30K +50K PHÍ …" at bounding box center [1212, 315] width 184 height 26
click at [1295, 311] on input "SÍP : Sảnh CD IMPERIA 203 N000GUYỄN HUY [PERSON_NAME] HN - ĐÃ THU 30K +50K PHÍ …" at bounding box center [1212, 315] width 184 height 26
click at [1293, 314] on input "SÍP : Sảnh CD IMPERIA 203 N000GUYỄN HUY [PERSON_NAME] HN - ĐÃ THU 30K +50K PHÍ …" at bounding box center [1212, 315] width 184 height 26
click at [1290, 313] on input "SÍP : Sảnh CD IMPERIA 203 N000GUYỄN HUY [PERSON_NAME] HN - ĐÃ THU 30K +50K PHÍ …" at bounding box center [1212, 315] width 184 height 26
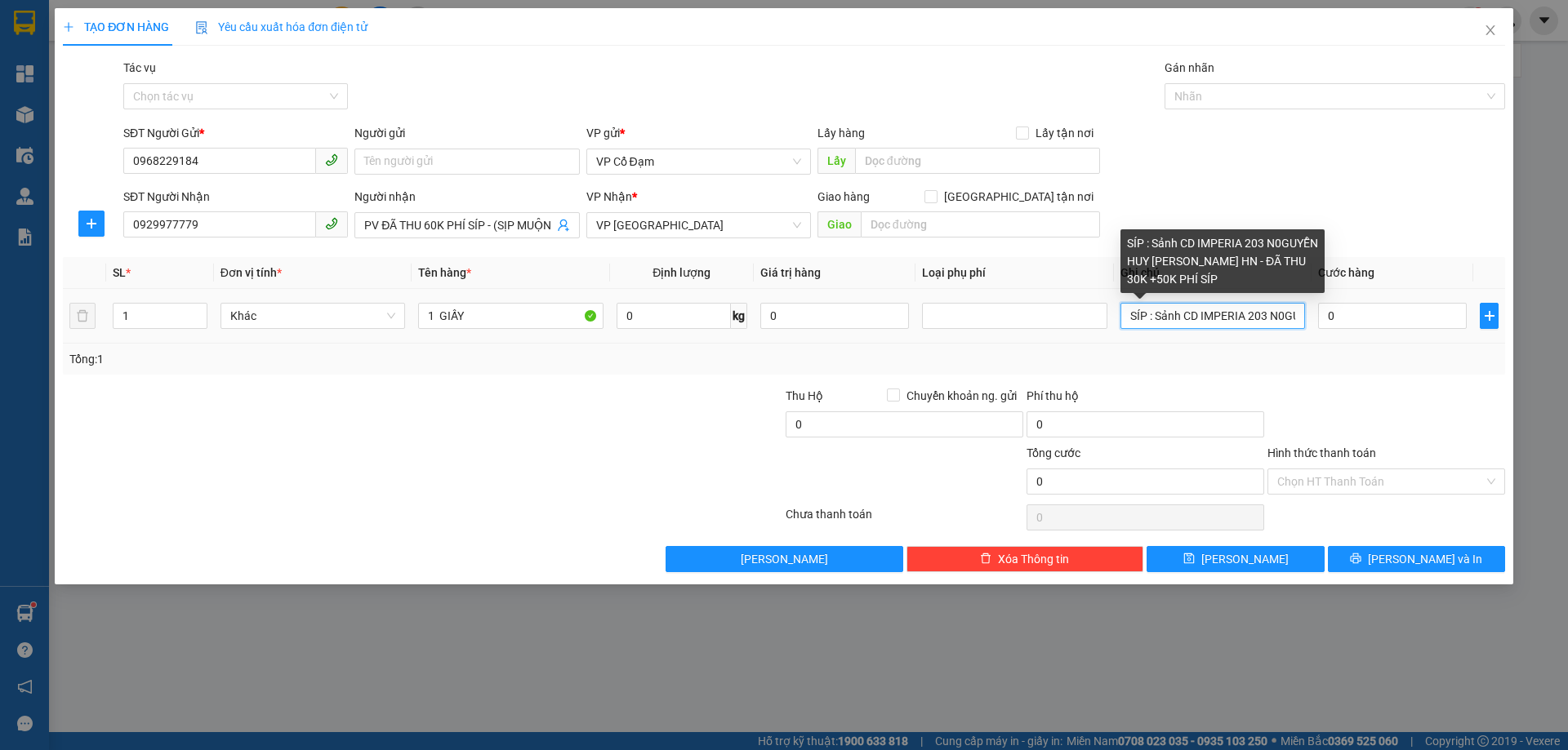
click at [1285, 314] on input "SÍP : Sảnh CD IMPERIA 203 N0GUYỄN HUY [PERSON_NAME] HN - ĐÃ THU 30K +50K PHÍ SÍP" at bounding box center [1212, 315] width 184 height 26
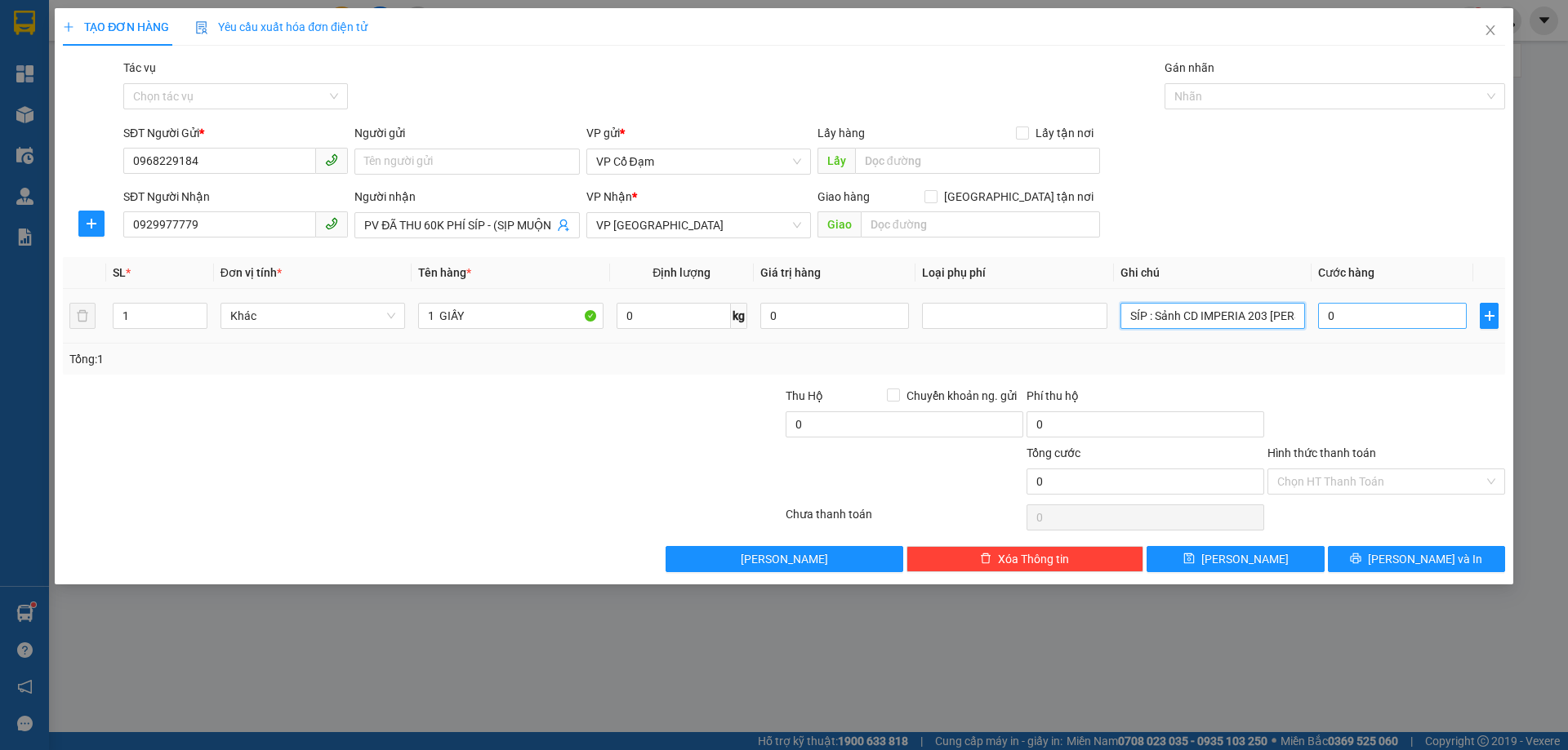
type input "SÍP : Sảnh CD IMPERIA 203 [PERSON_NAME] - ĐÃ THU 30K +50K PHÍ SÍP"
click at [1370, 309] on input "0" at bounding box center [1392, 315] width 149 height 26
type input "9"
type input "90"
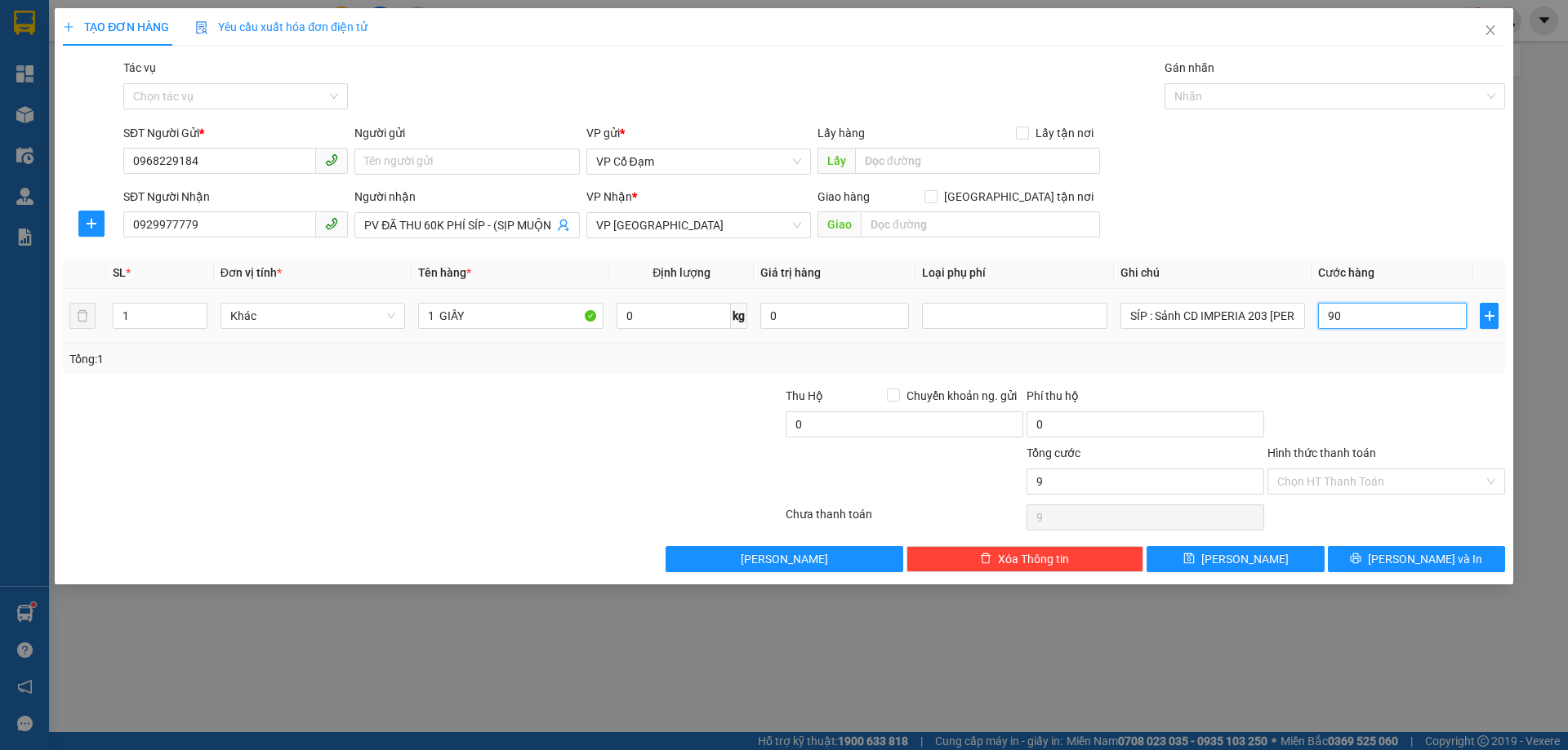
type input "90"
type input "90.000"
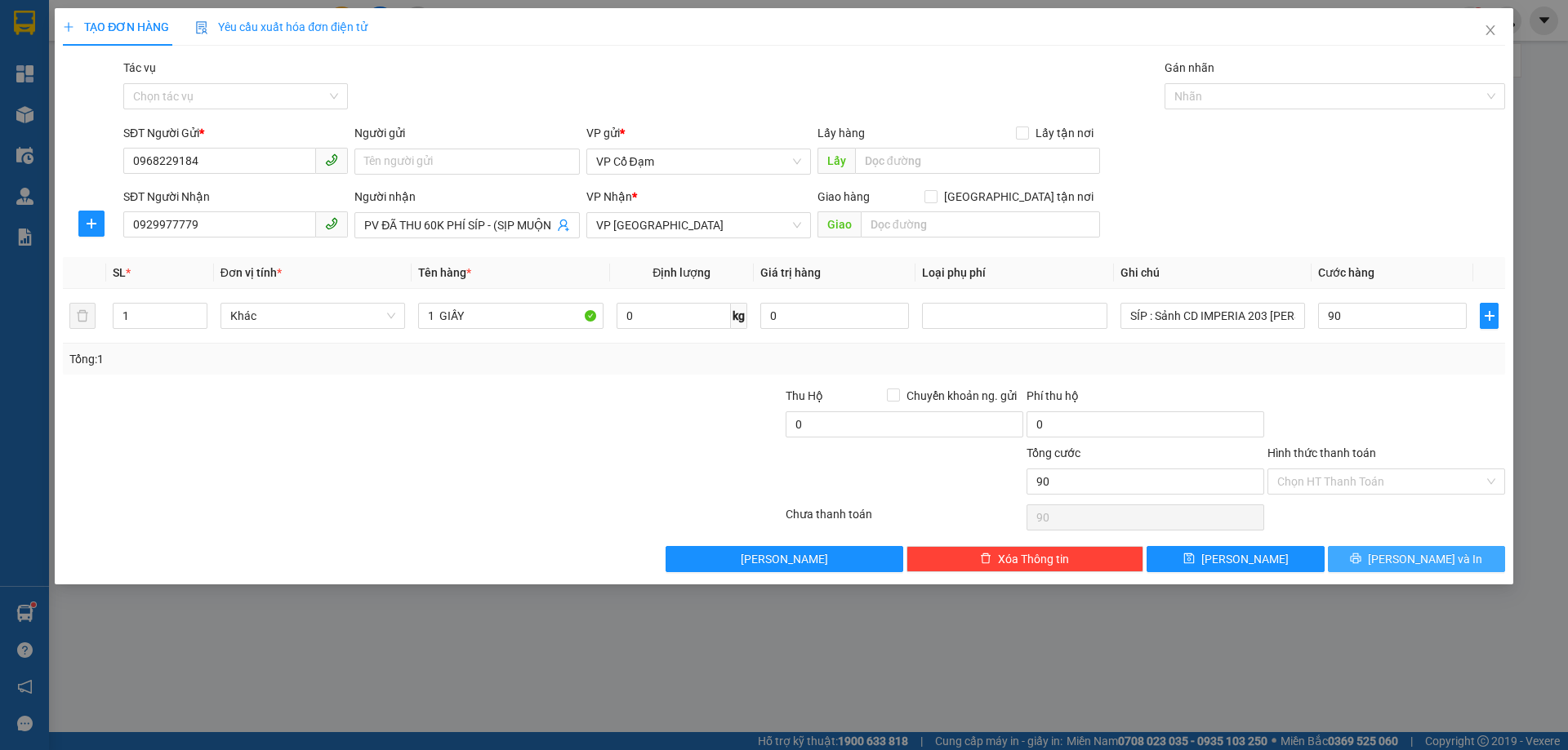
type input "90.000"
click at [1422, 552] on span "[PERSON_NAME] và In" at bounding box center [1426, 559] width 115 height 18
